Goal: Find specific page/section: Find specific page/section

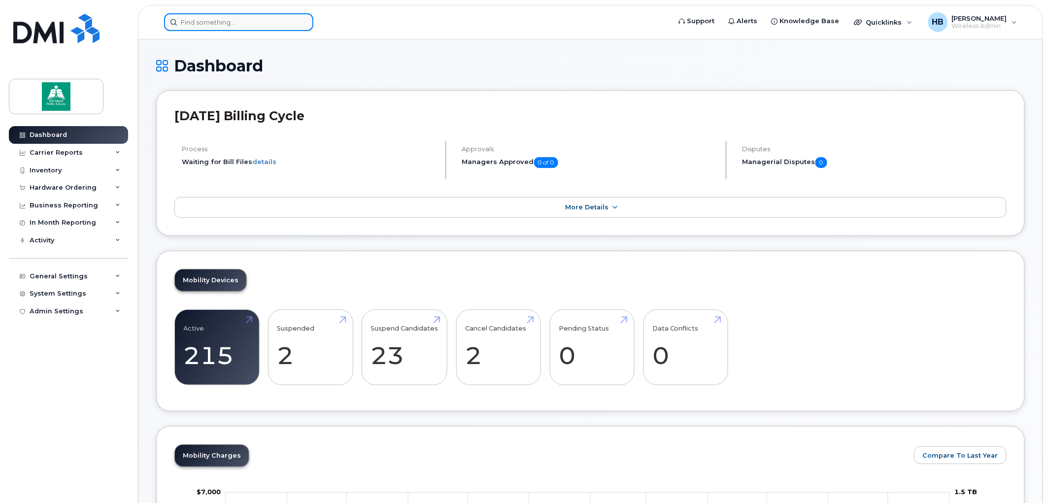
click at [229, 20] on input at bounding box center [238, 22] width 149 height 18
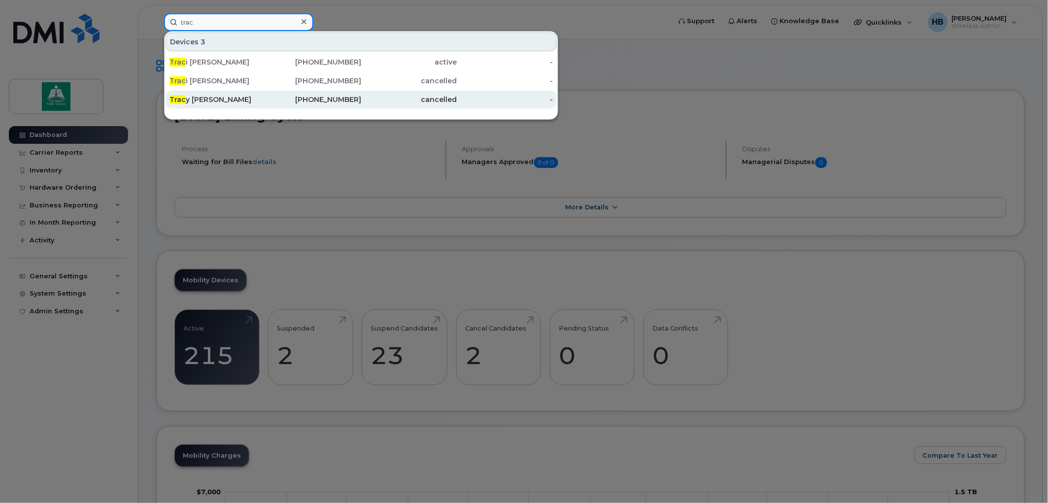
type input "trac"
click at [197, 97] on div "Trac y [PERSON_NAME]" at bounding box center [218, 100] width 96 height 10
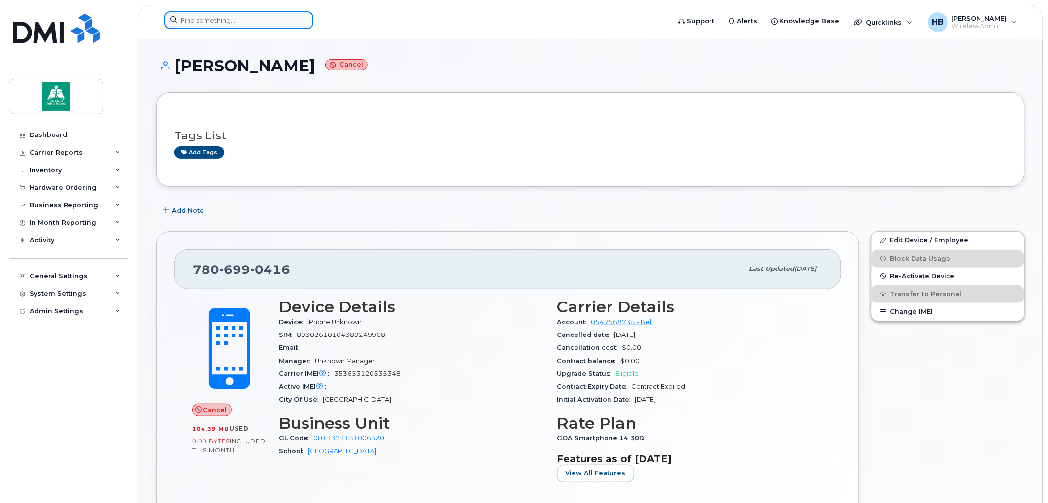
click at [205, 18] on input at bounding box center [238, 20] width 149 height 18
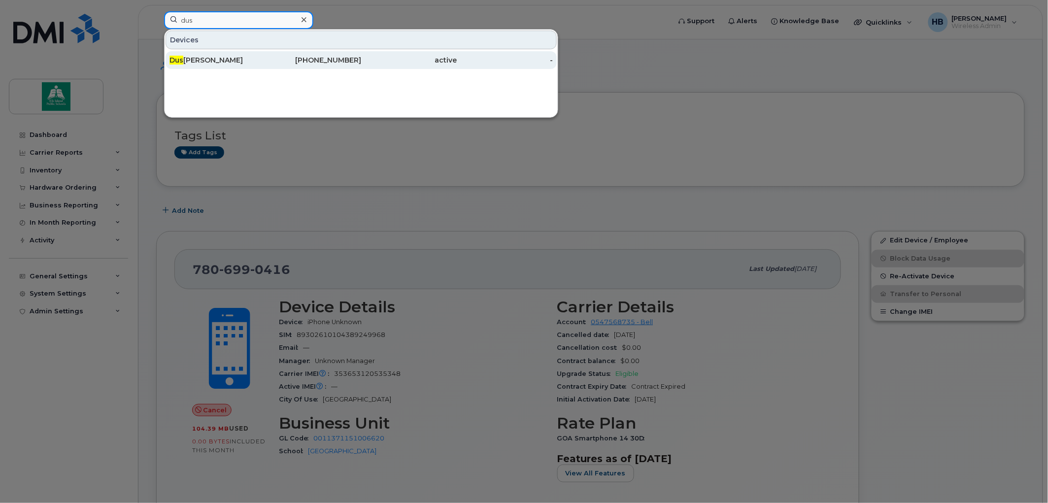
type input "dus"
click at [205, 60] on div "Dus tine Vicic" at bounding box center [218, 60] width 96 height 10
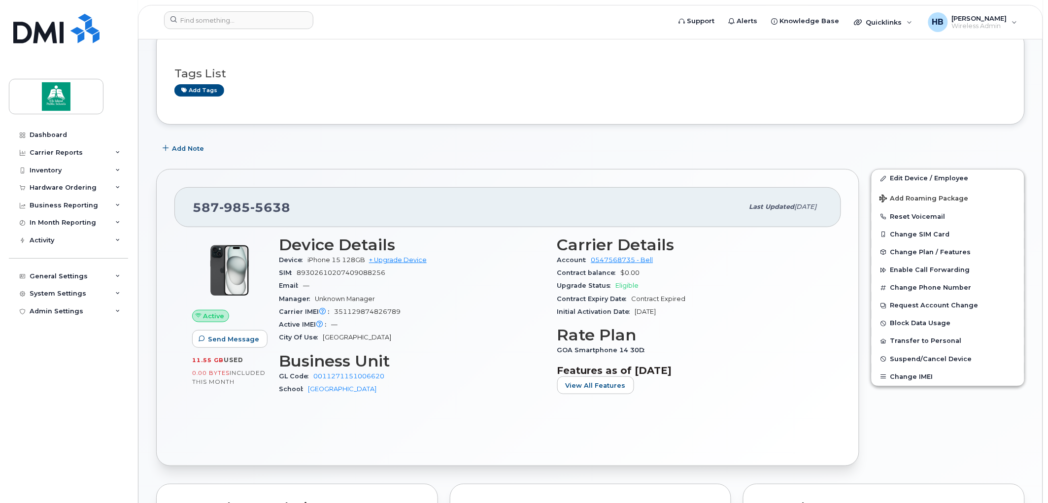
scroll to position [109, 0]
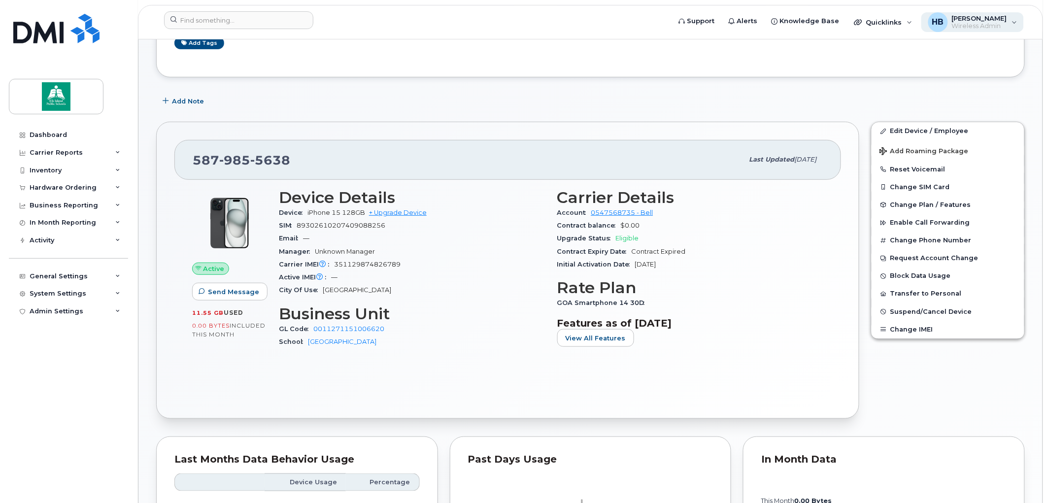
click at [976, 19] on span "[PERSON_NAME]" at bounding box center [979, 18] width 55 height 8
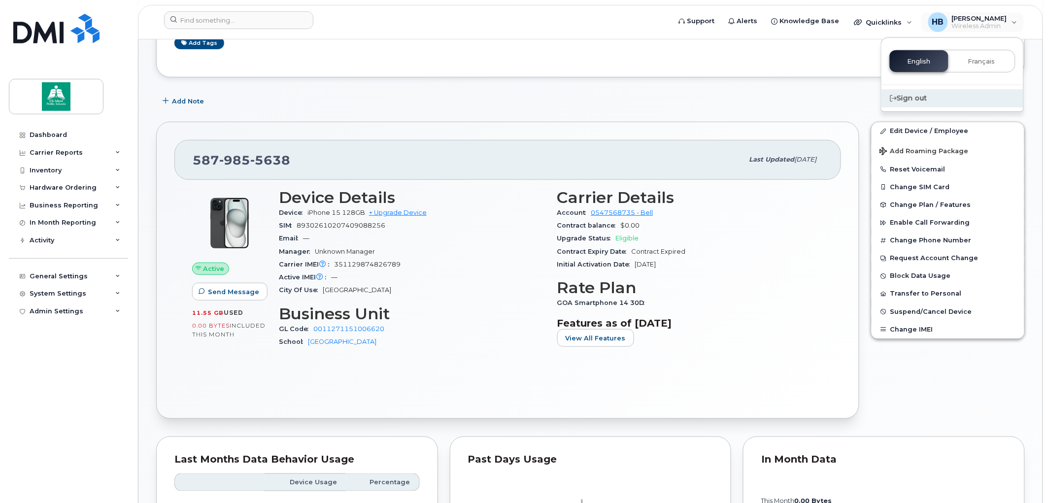
click at [913, 96] on div "Sign out" at bounding box center [953, 98] width 142 height 18
click at [908, 93] on div "Sign out" at bounding box center [953, 98] width 142 height 18
